Goal: Task Accomplishment & Management: Complete application form

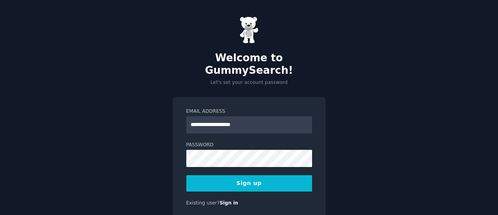
type input "**********"
click at [247, 175] on button "Sign up" at bounding box center [249, 183] width 126 height 16
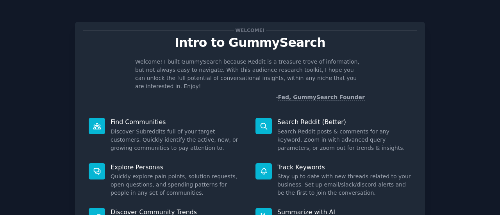
scroll to position [90, 0]
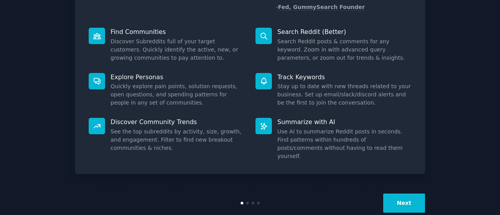
click at [407, 194] on button "Next" at bounding box center [404, 203] width 42 height 19
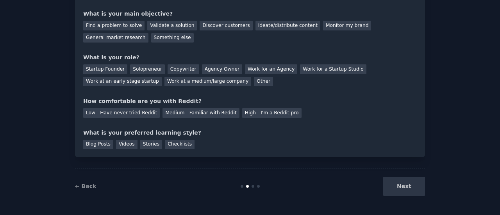
scroll to position [64, 0]
click at [409, 189] on div "Next" at bounding box center [366, 186] width 117 height 19
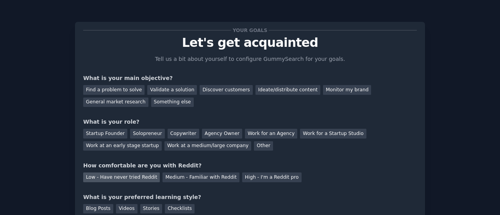
click at [118, 176] on div "Low - Have never tried Reddit" at bounding box center [121, 178] width 77 height 10
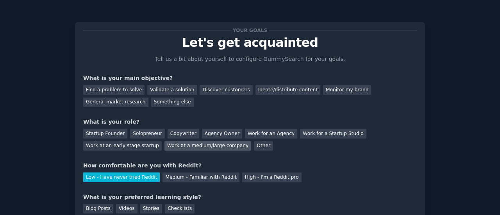
click at [164, 146] on div "Work at a medium/large company" at bounding box center [207, 146] width 87 height 10
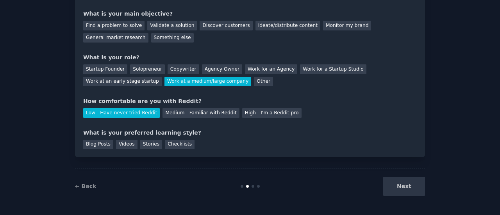
click at [402, 187] on div "Next" at bounding box center [366, 186] width 117 height 19
click at [101, 144] on div "Blog Posts" at bounding box center [98, 145] width 30 height 10
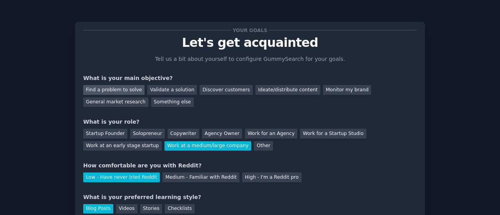
click at [112, 90] on div "Find a problem to solve" at bounding box center [113, 90] width 61 height 10
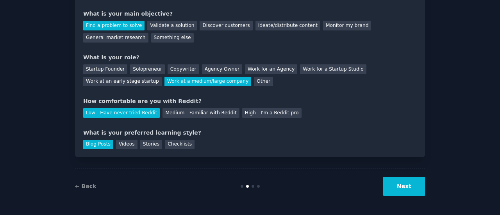
click at [400, 189] on button "Next" at bounding box center [404, 186] width 42 height 19
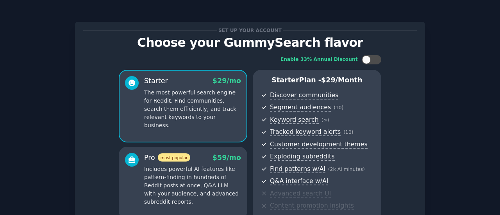
scroll to position [155, 0]
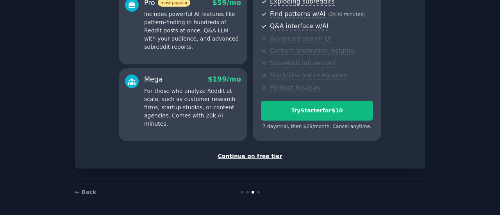
click at [262, 157] on div "Continue on free tier" at bounding box center [249, 156] width 333 height 8
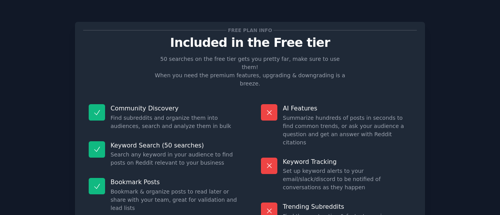
scroll to position [89, 0]
